Goal: Navigation & Orientation: Find specific page/section

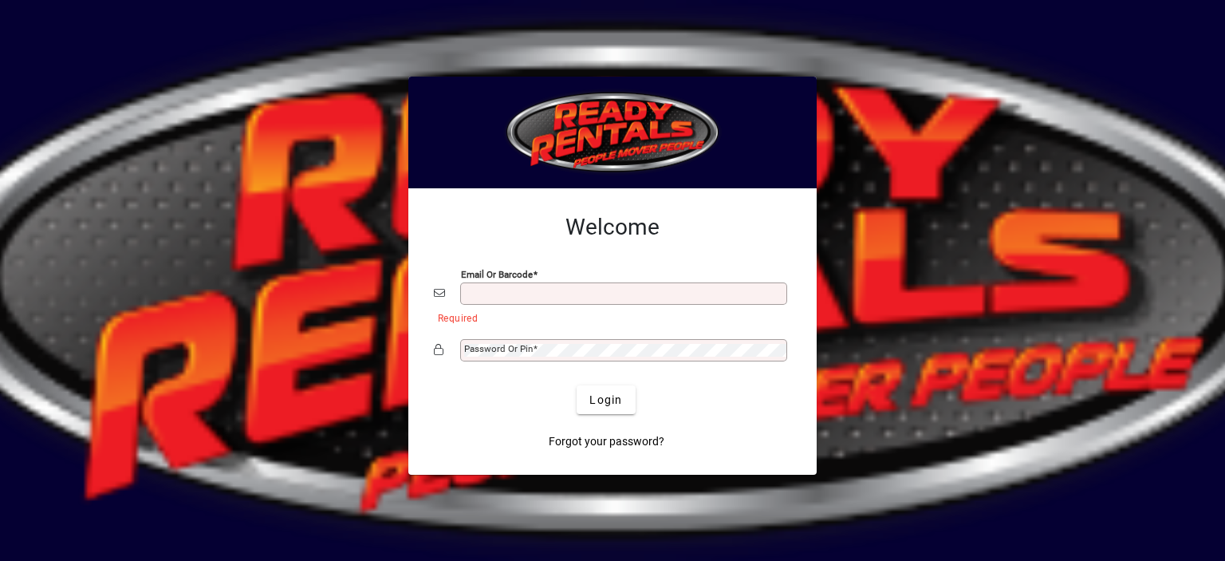
click at [491, 297] on input "Email or Barcode" at bounding box center [625, 293] width 322 height 13
type input "**********"
click at [511, 353] on mat-label "Password or Pin" at bounding box center [498, 348] width 69 height 11
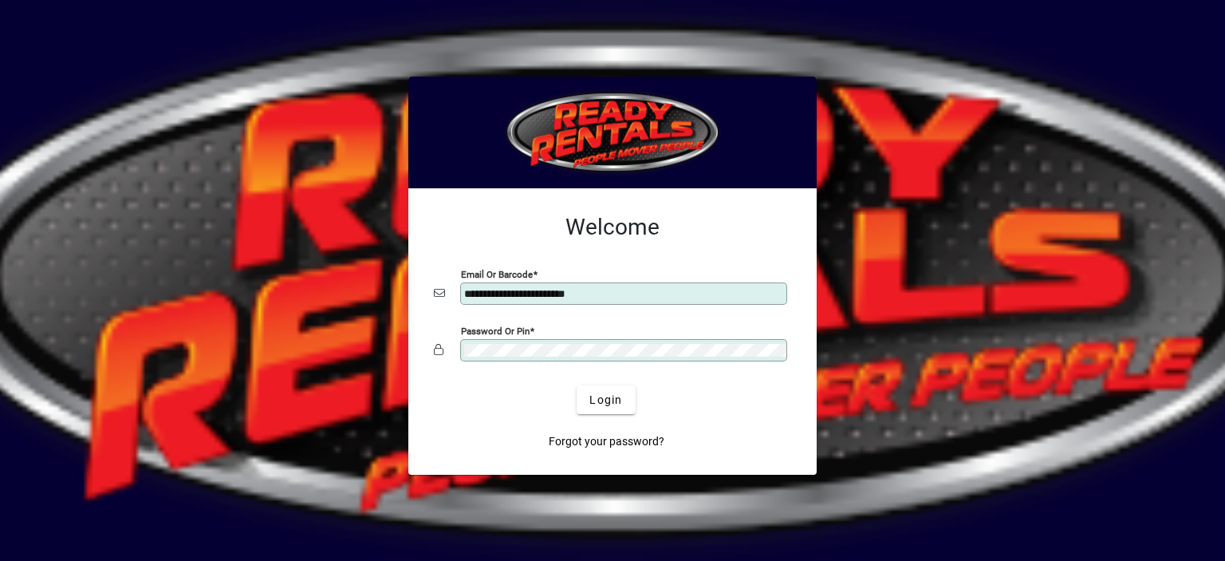
click at [577, 385] on button "Login" at bounding box center [606, 399] width 58 height 29
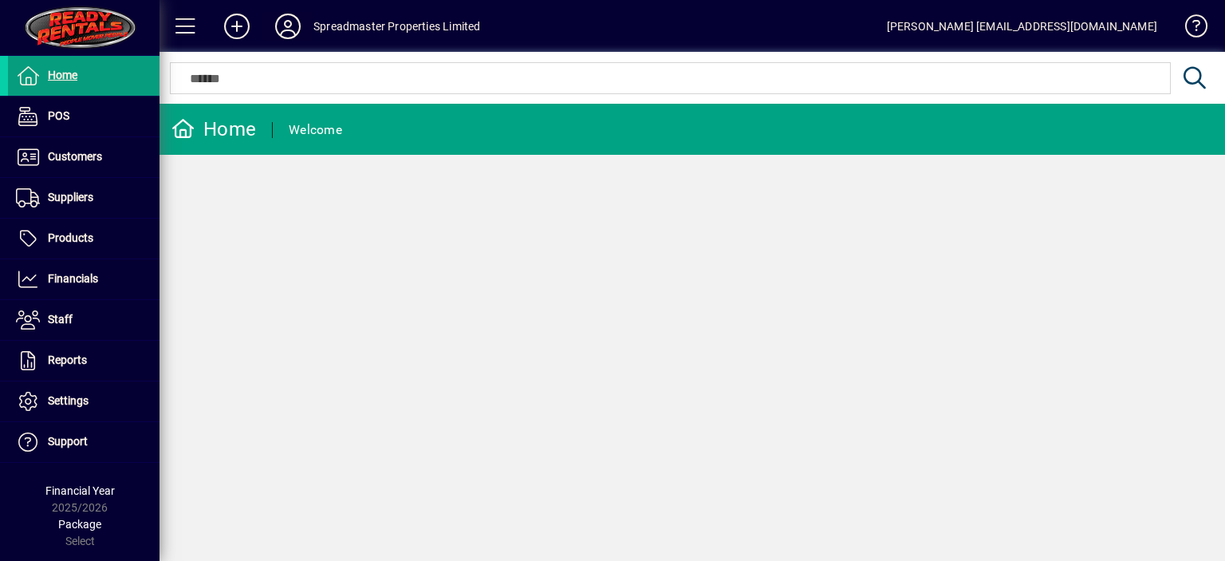
click at [292, 25] on icon at bounding box center [288, 27] width 32 height 26
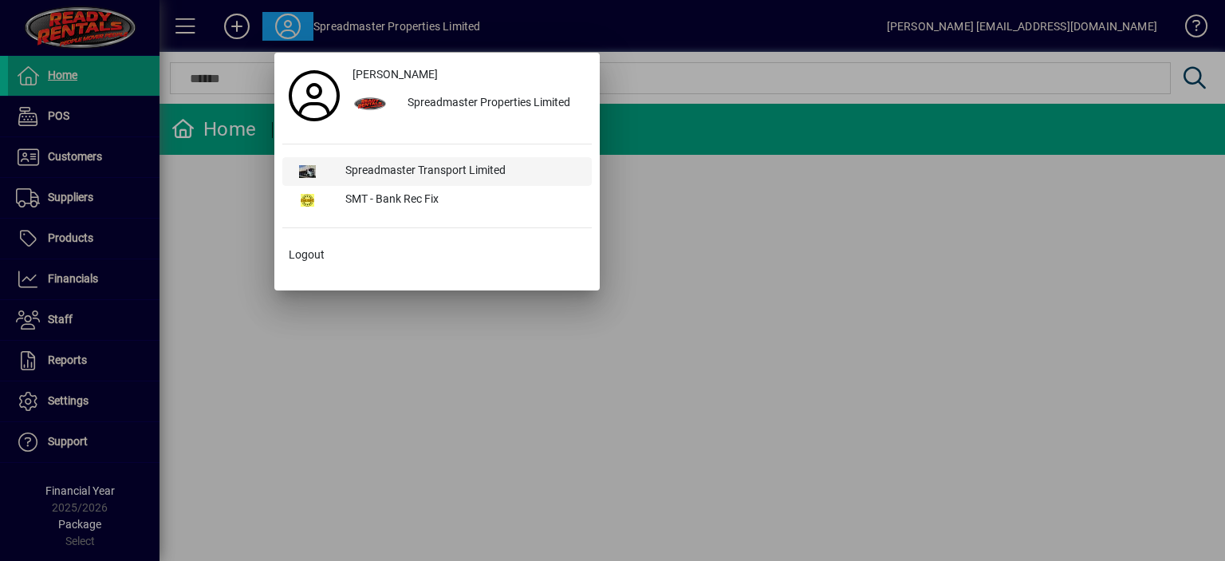
click at [383, 168] on div "Spreadmaster Transport Limited" at bounding box center [462, 171] width 259 height 29
